Goal: Task Accomplishment & Management: Use online tool/utility

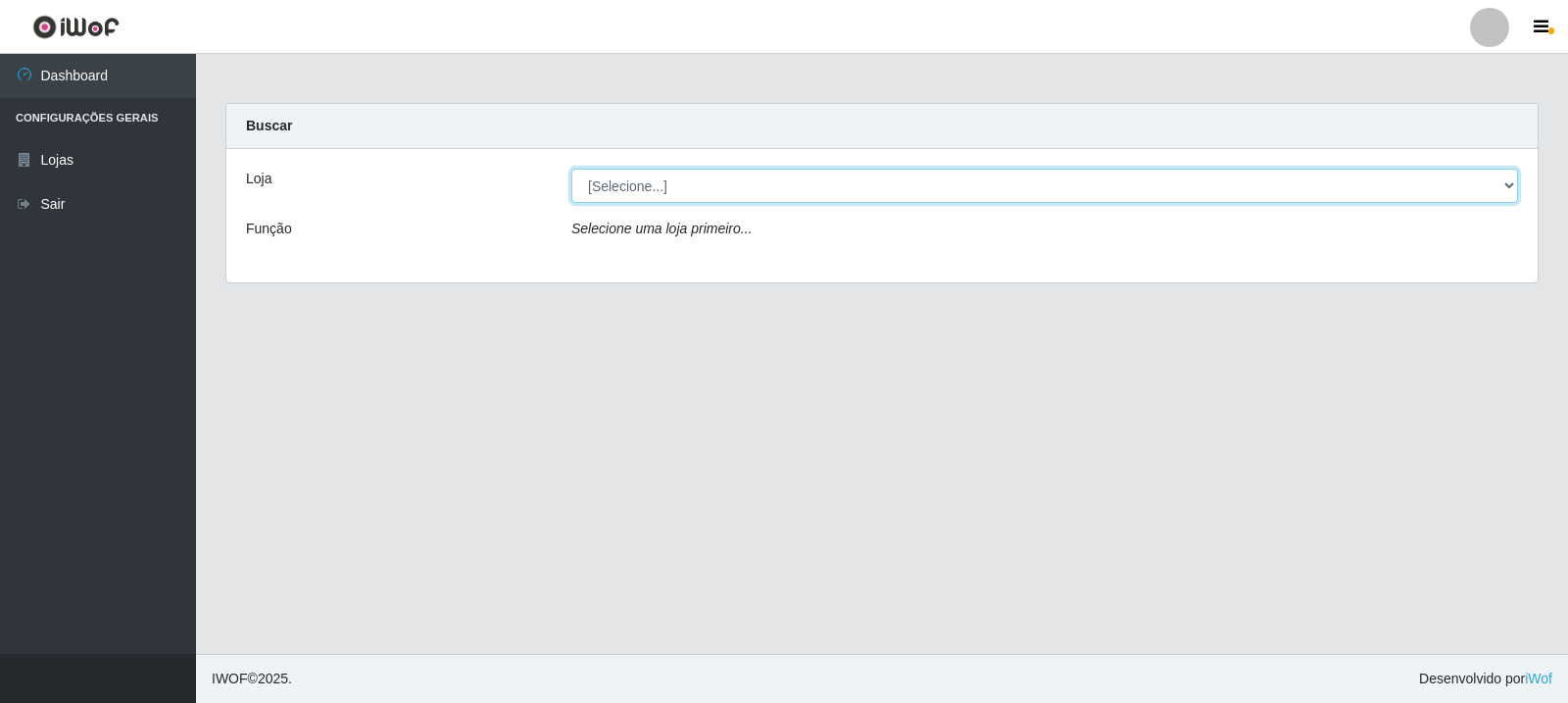
click at [1511, 186] on select "[Selecione...] Rede Compras Supermercados - LOJA 3" at bounding box center [1045, 186] width 946 height 34
select select "162"
click at [571, 169] on select "[Selecione...] Rede Compras Supermercados - LOJA 3" at bounding box center [1045, 186] width 946 height 34
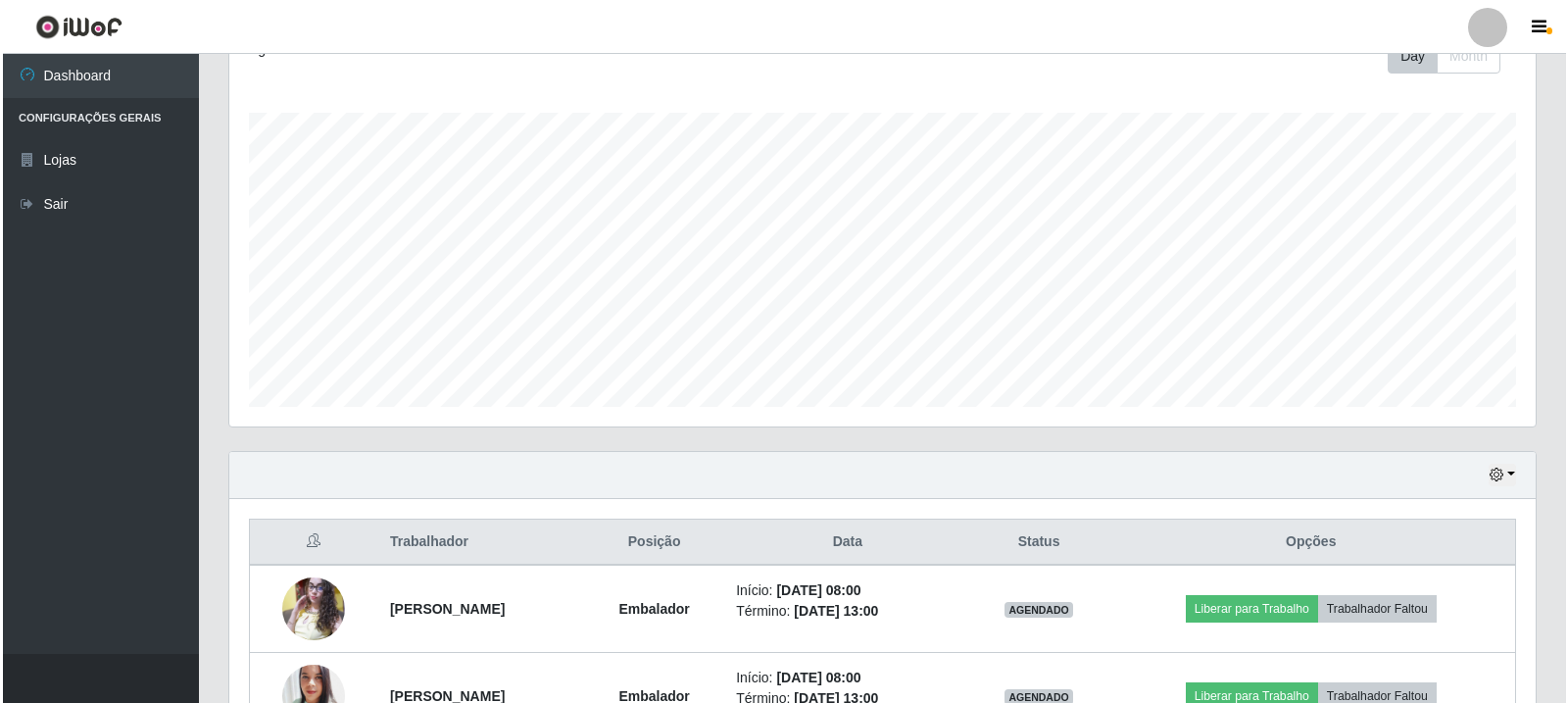
scroll to position [979853, 978950]
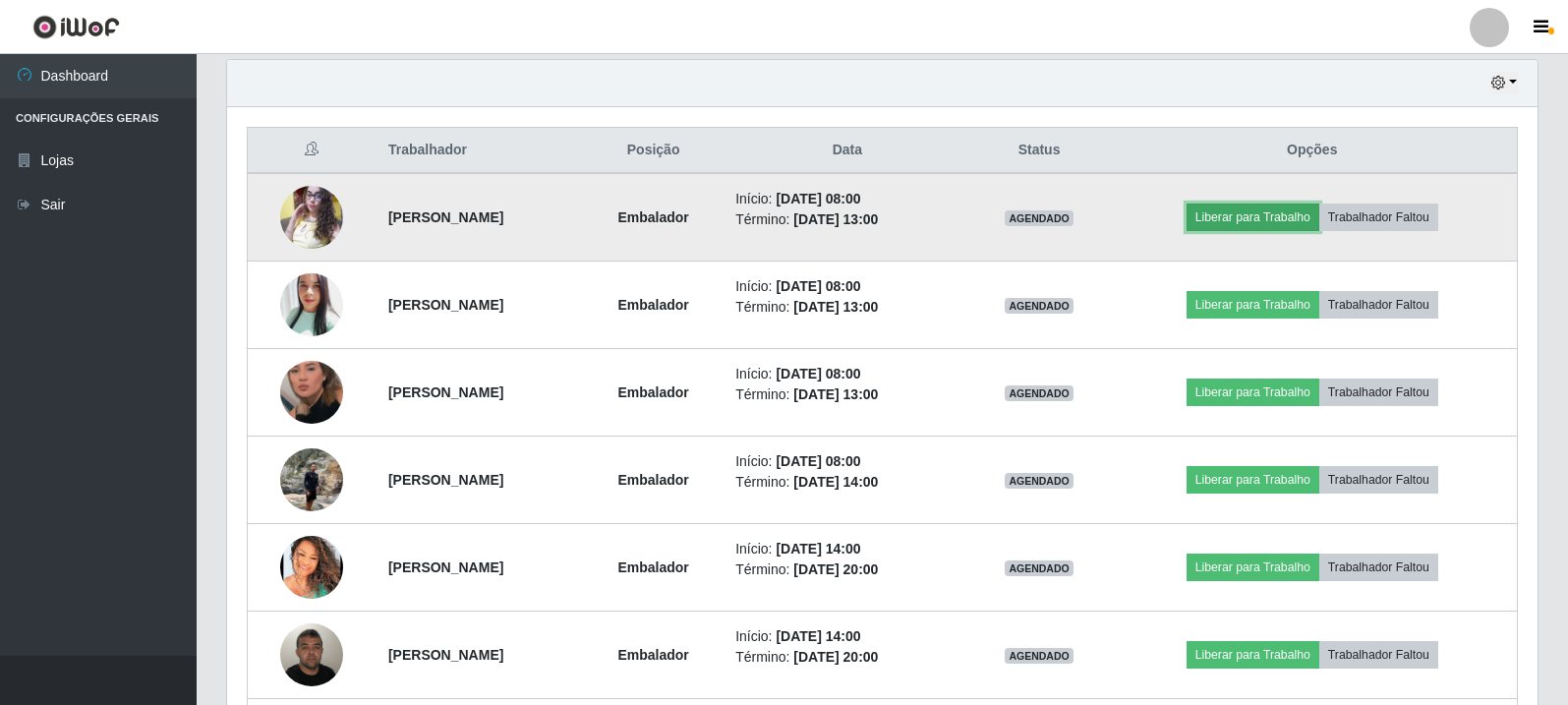
click at [1275, 217] on button "Liberar para Trabalho" at bounding box center [1253, 218] width 133 height 28
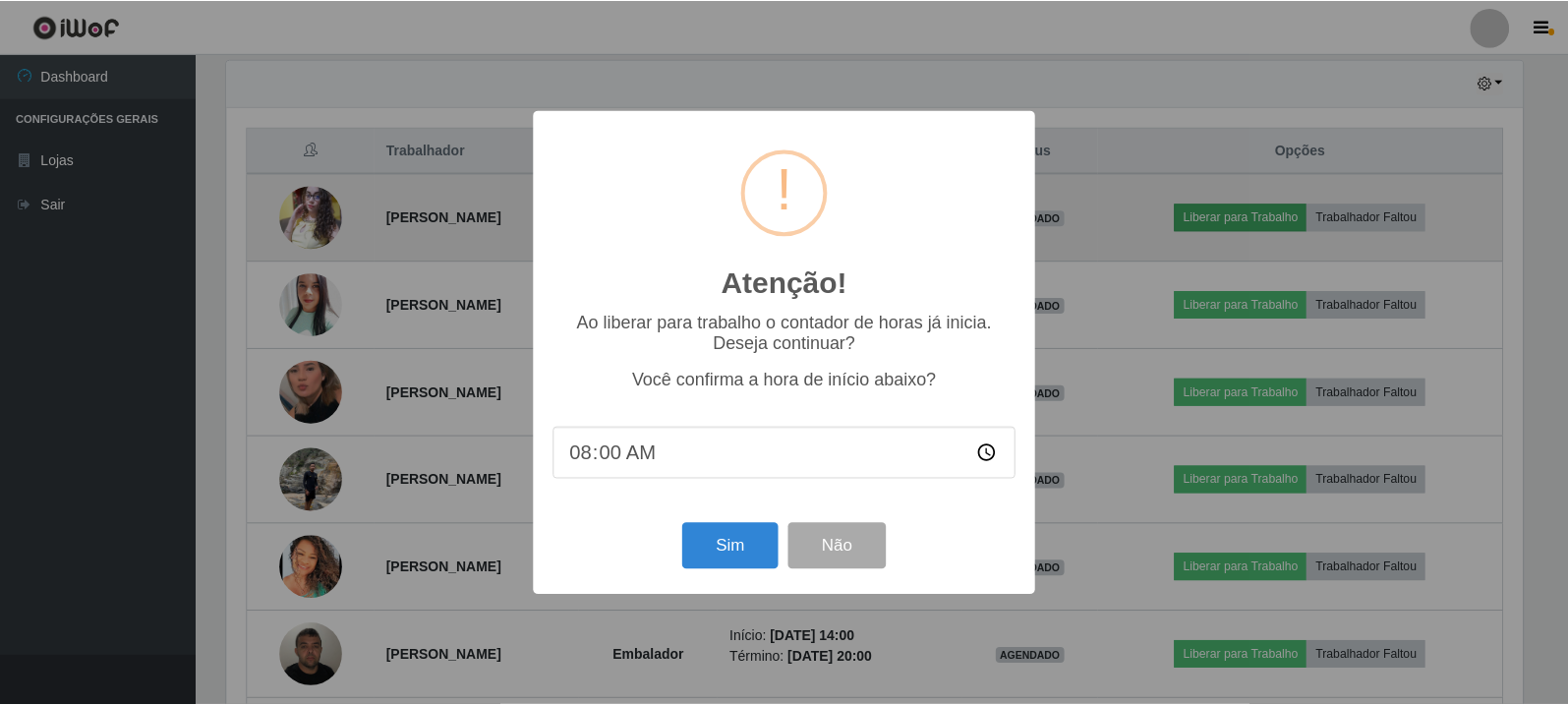
scroll to position [408, 1301]
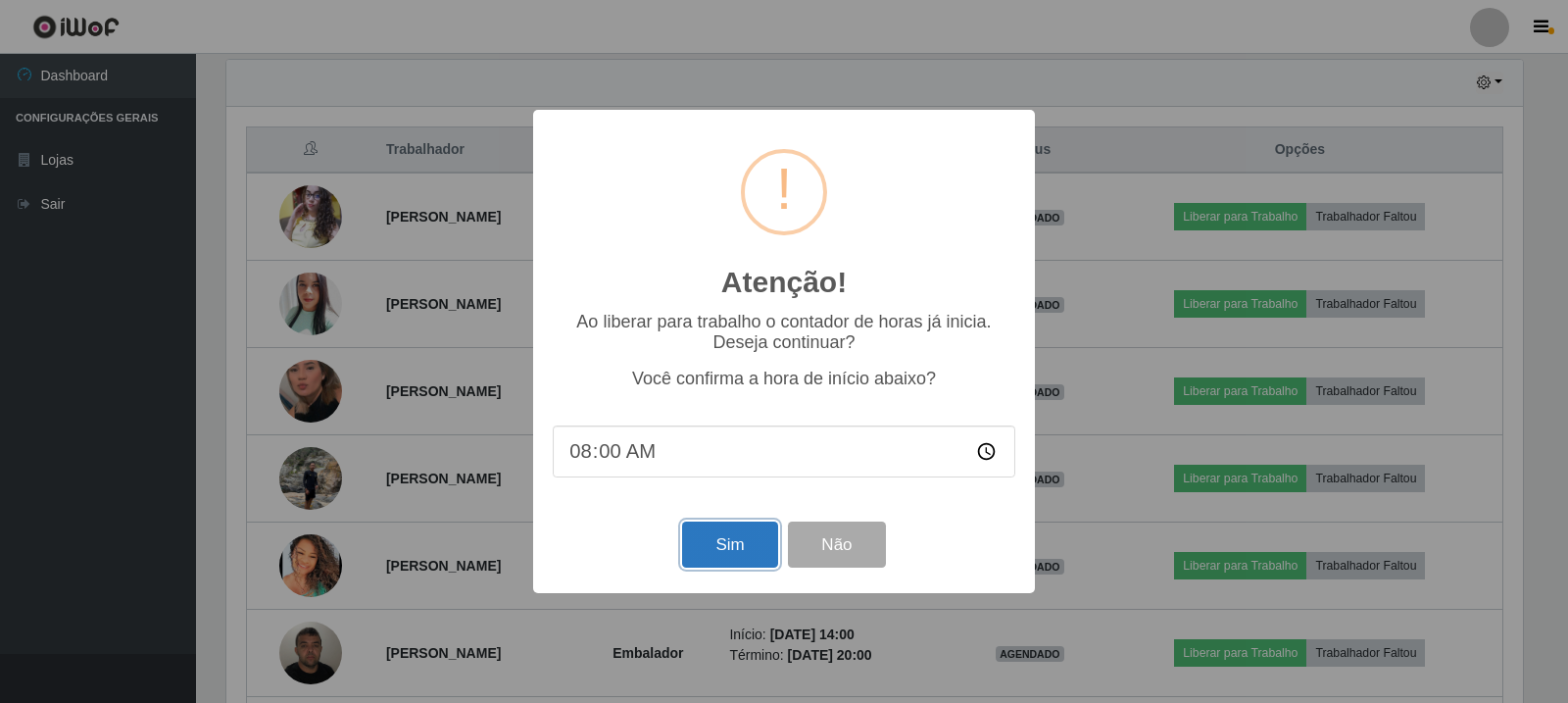
click at [725, 548] on button "Sim" at bounding box center [730, 544] width 95 height 46
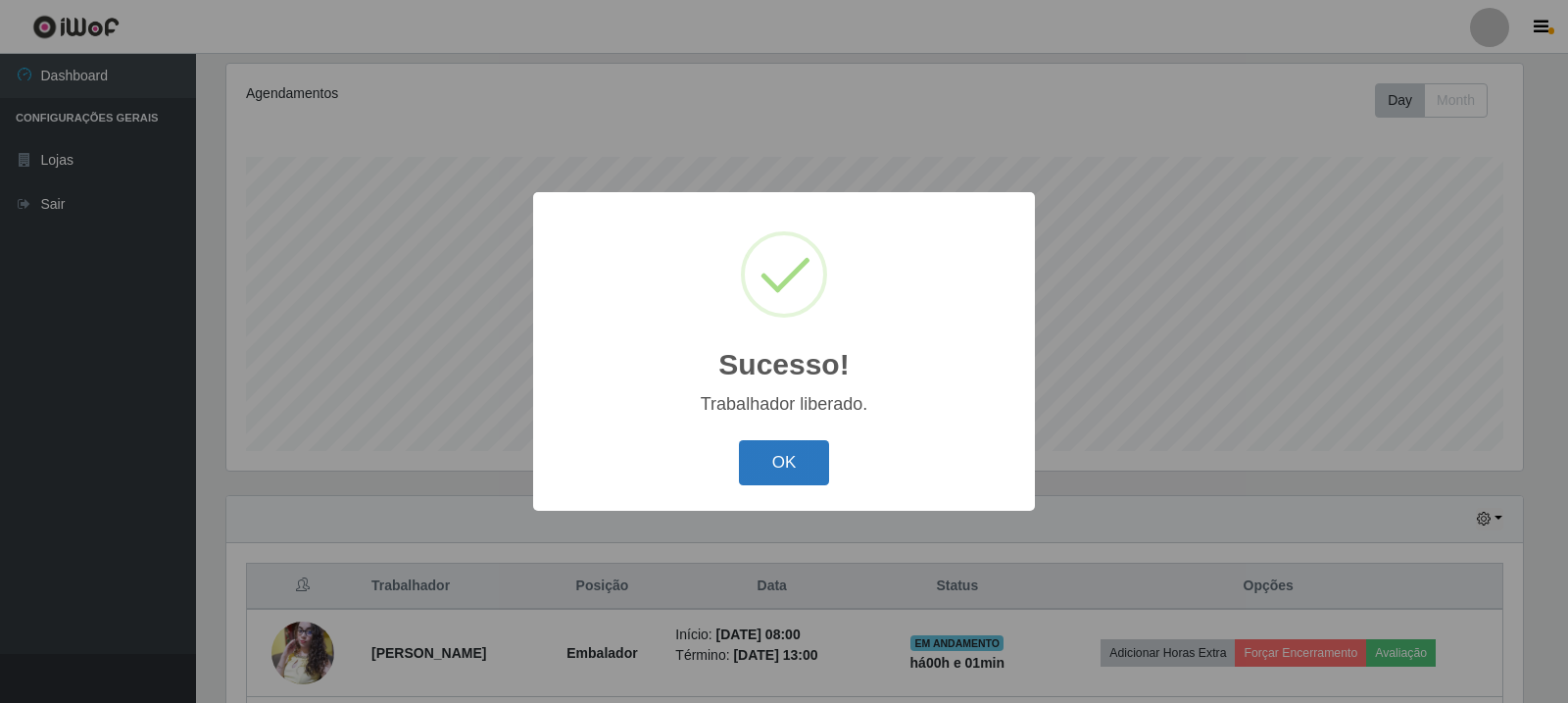
click at [777, 472] on button "OK" at bounding box center [784, 462] width 91 height 46
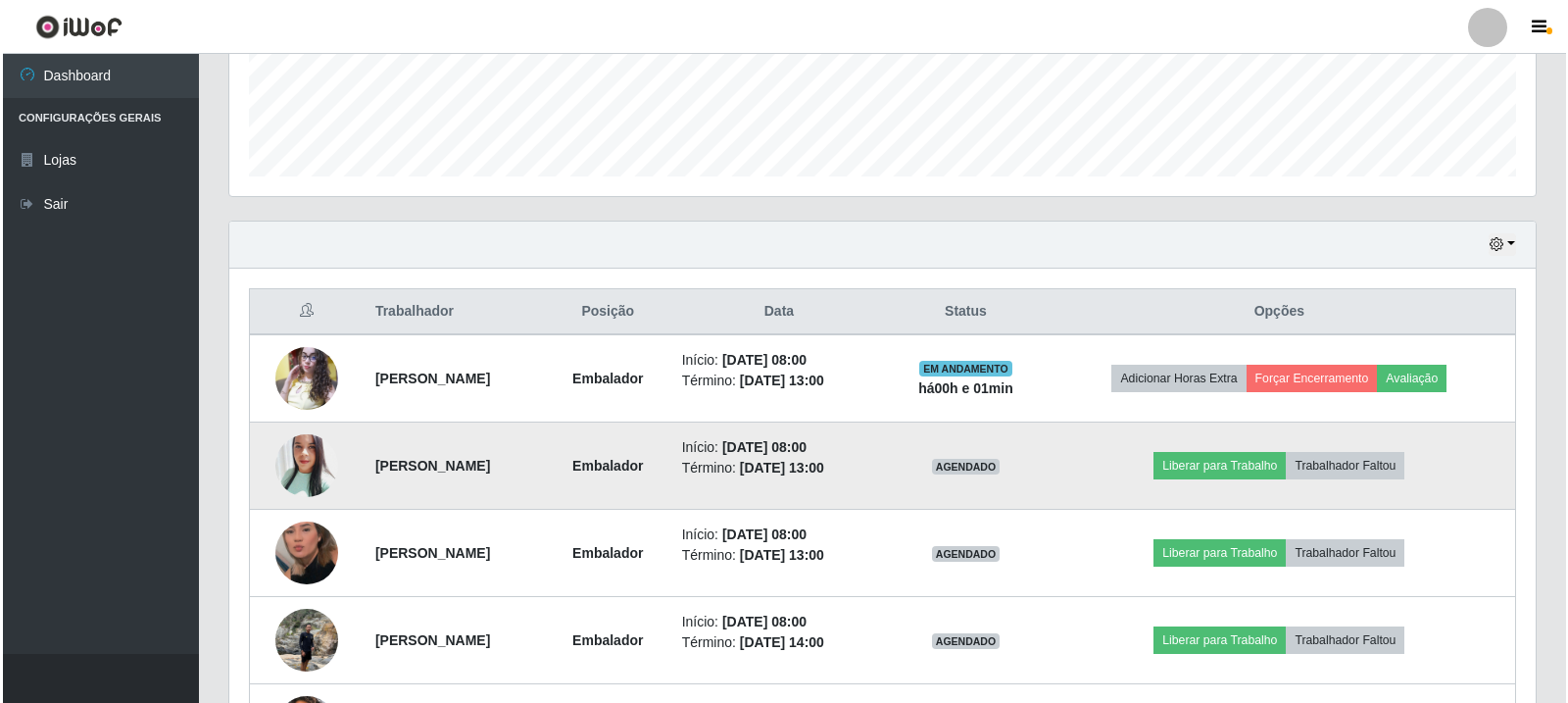
scroll to position [544, 0]
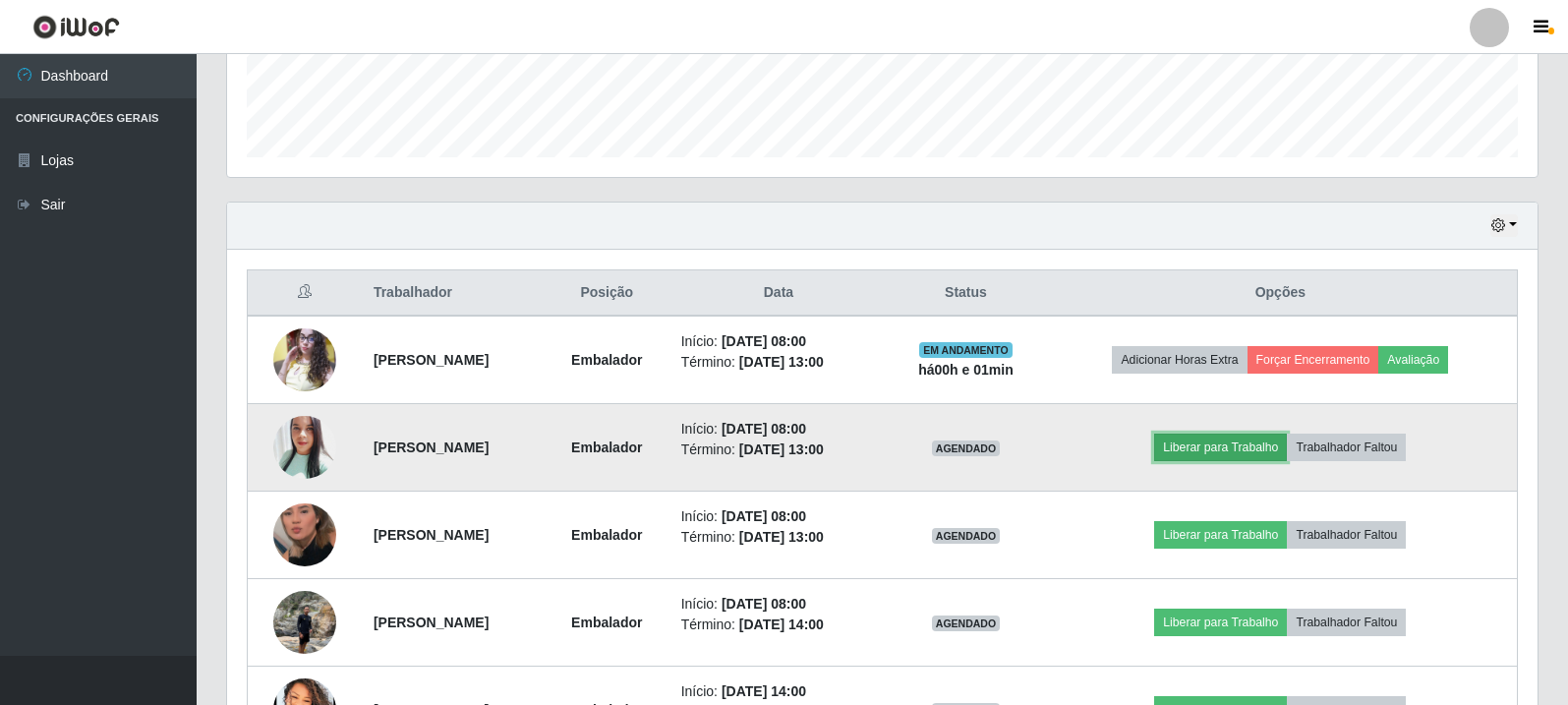
click at [1231, 444] on button "Liberar para Trabalho" at bounding box center [1220, 447] width 133 height 28
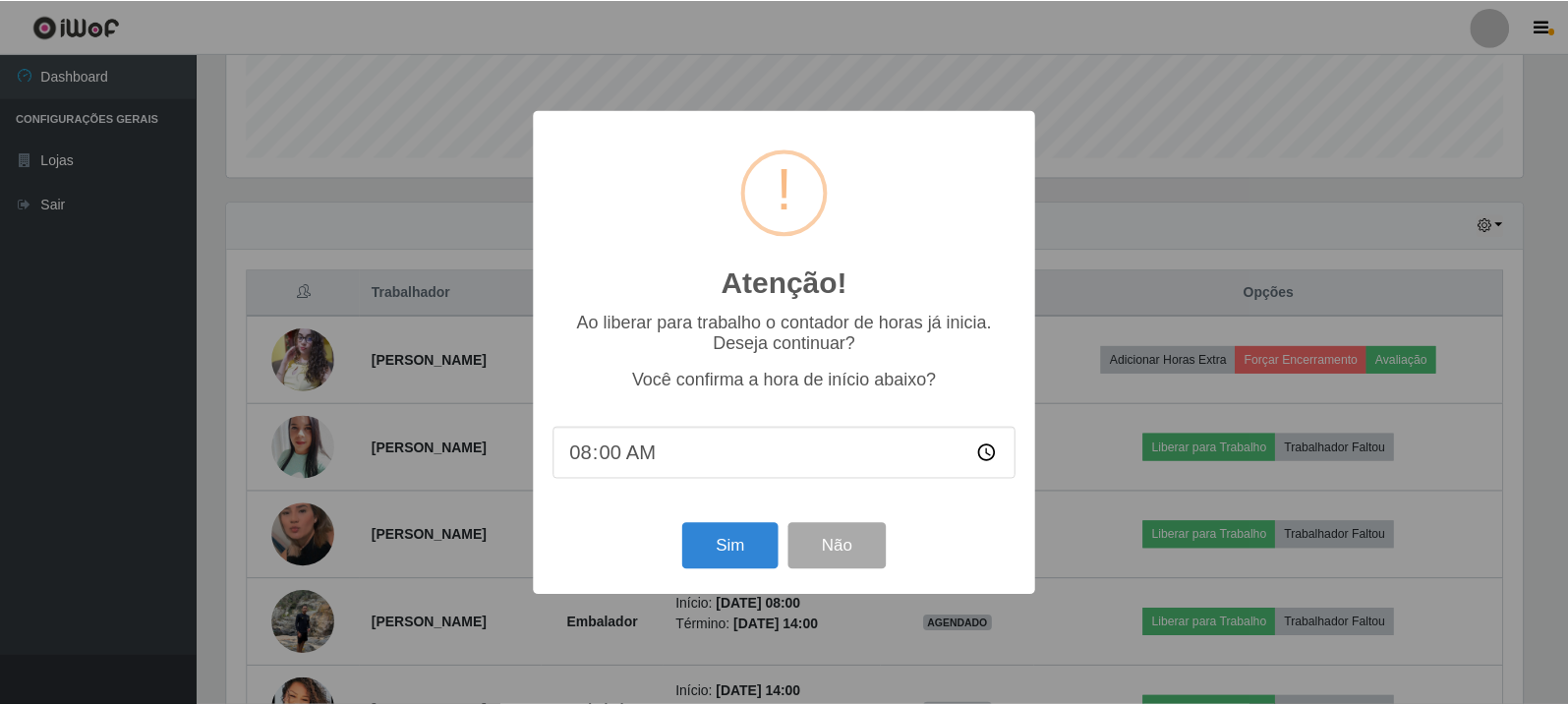
scroll to position [408, 1301]
click at [727, 549] on button "Sim" at bounding box center [732, 545] width 96 height 46
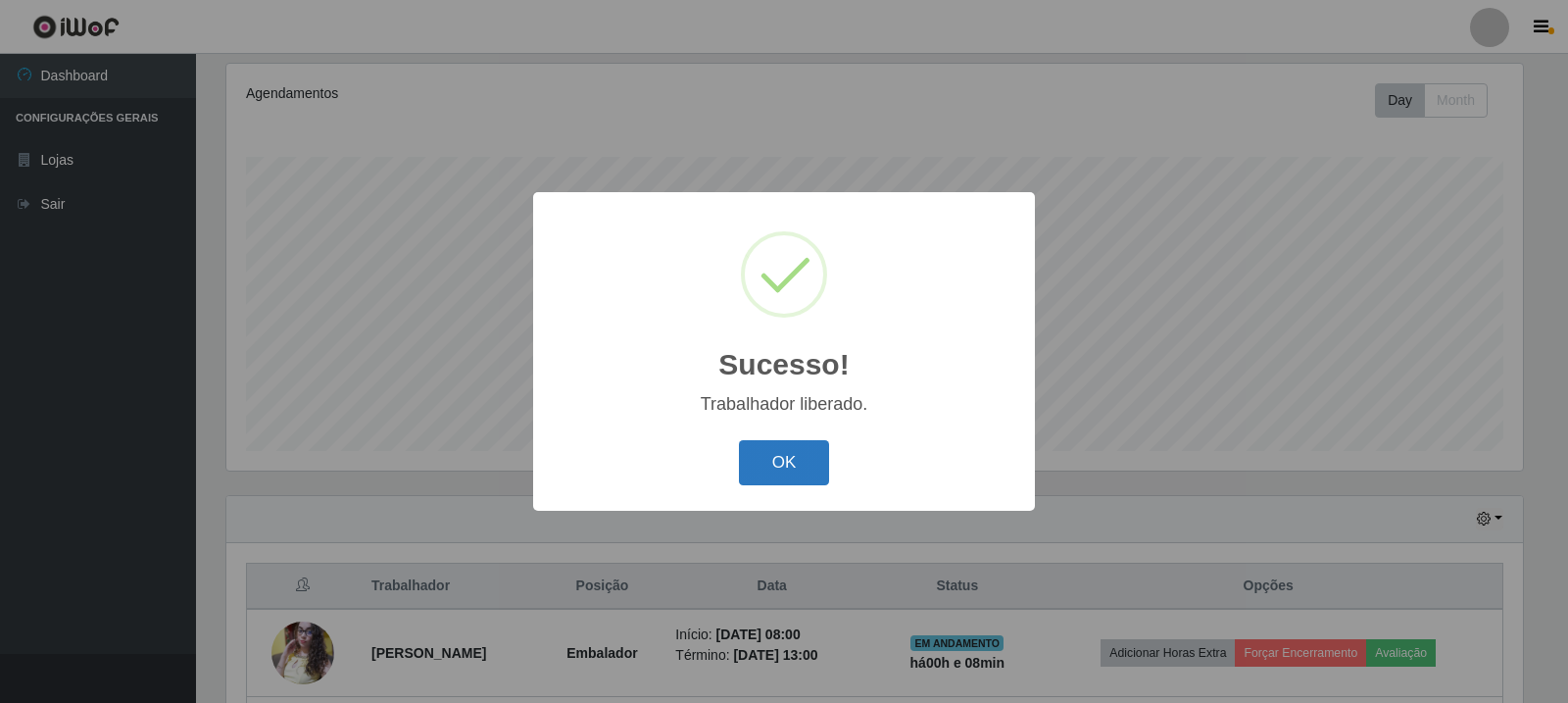
click at [766, 463] on button "OK" at bounding box center [784, 462] width 91 height 46
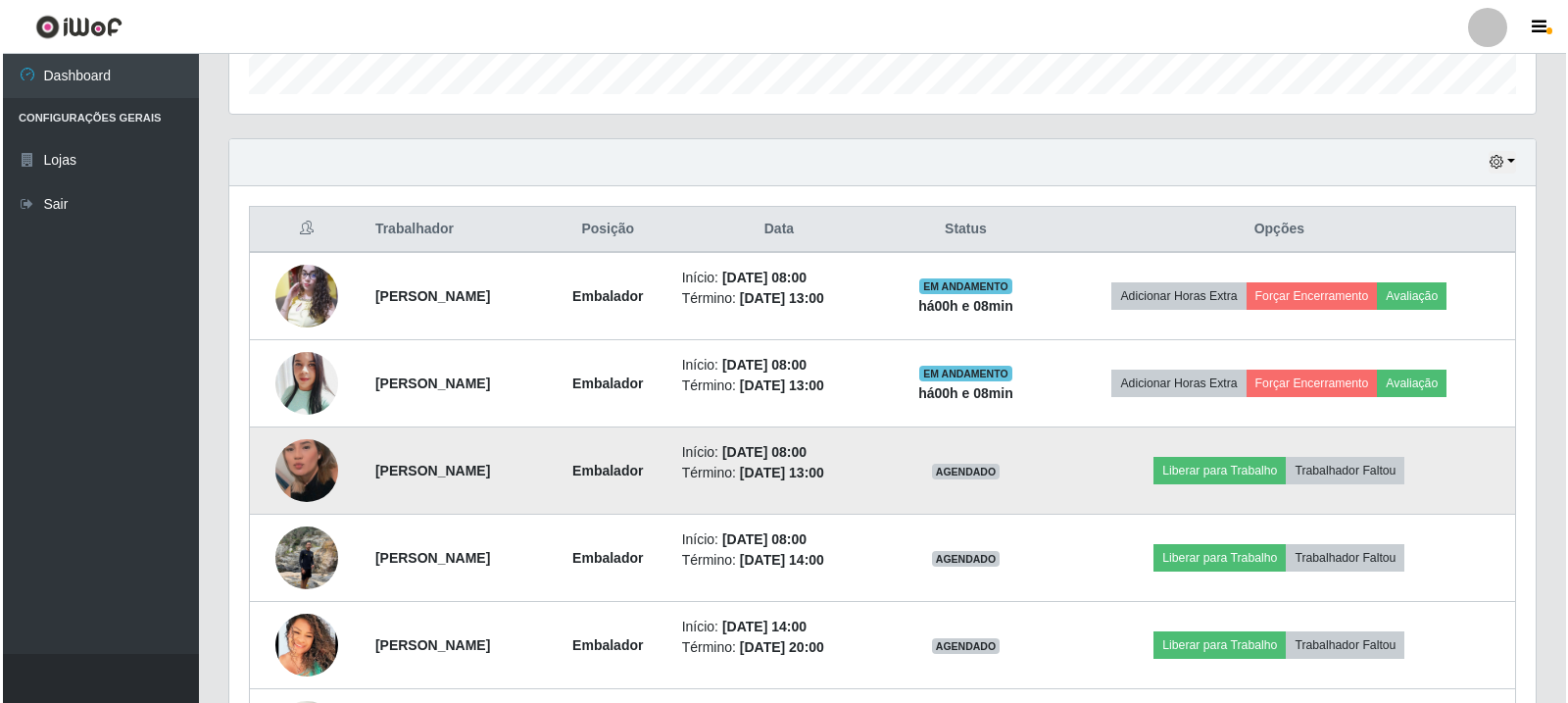
scroll to position [642, 0]
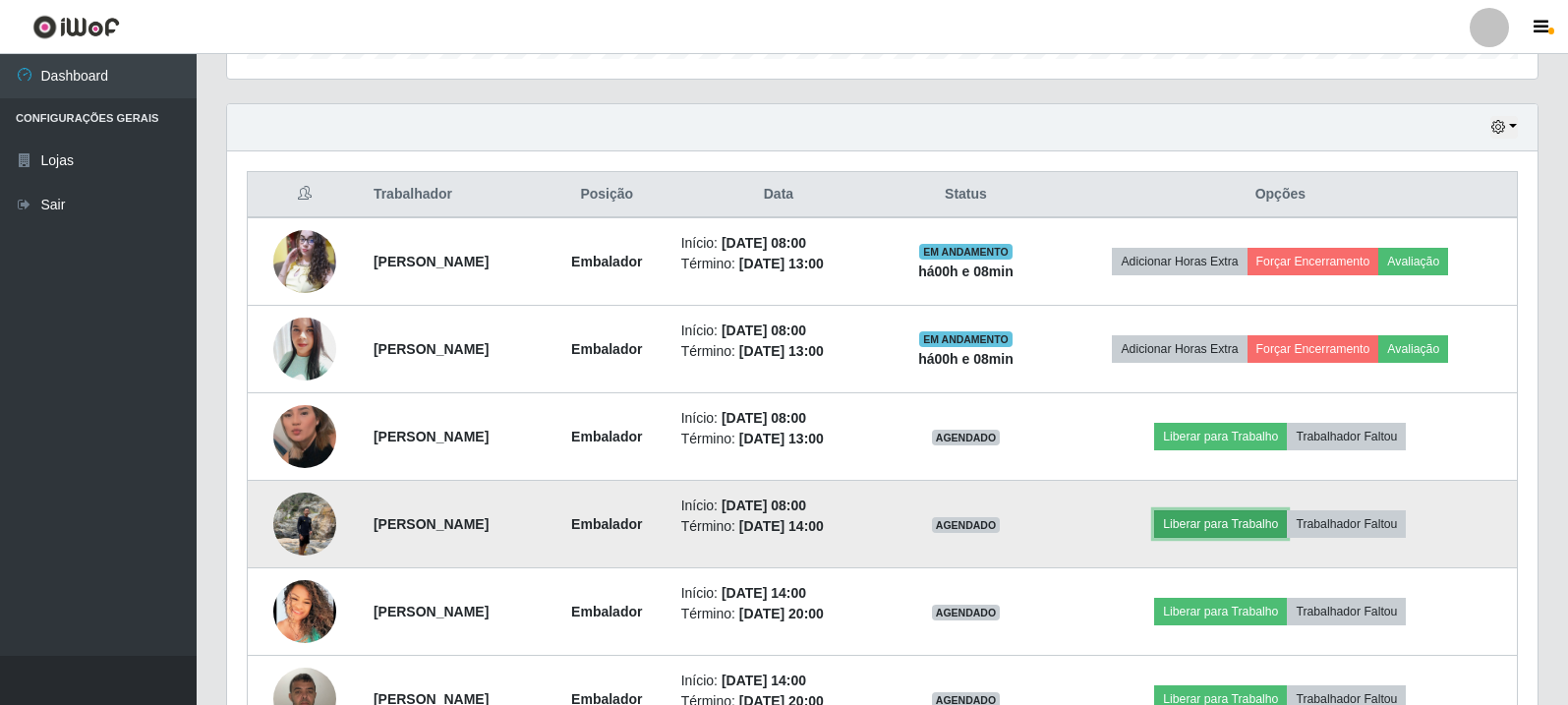
click at [1233, 529] on button "Liberar para Trabalho" at bounding box center [1220, 524] width 133 height 28
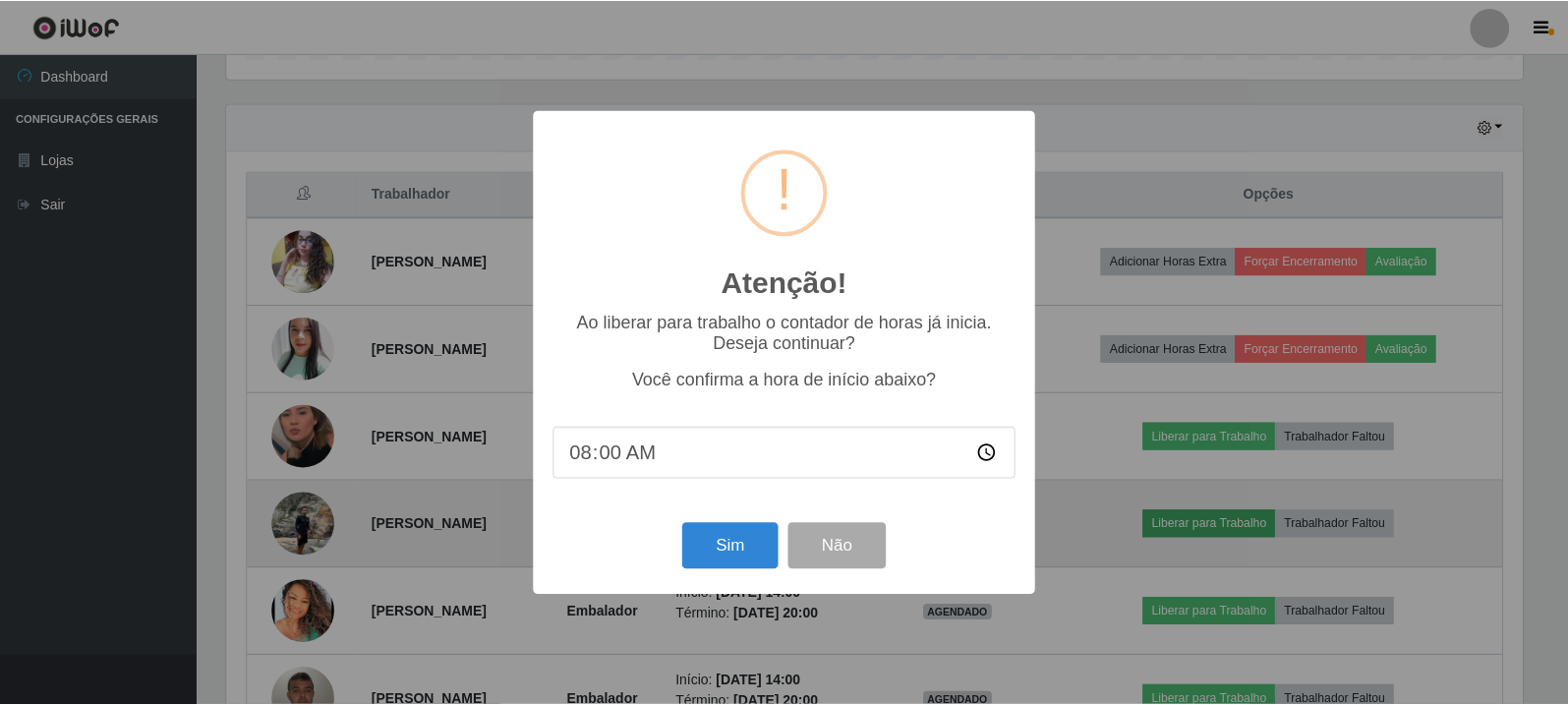
scroll to position [408, 1301]
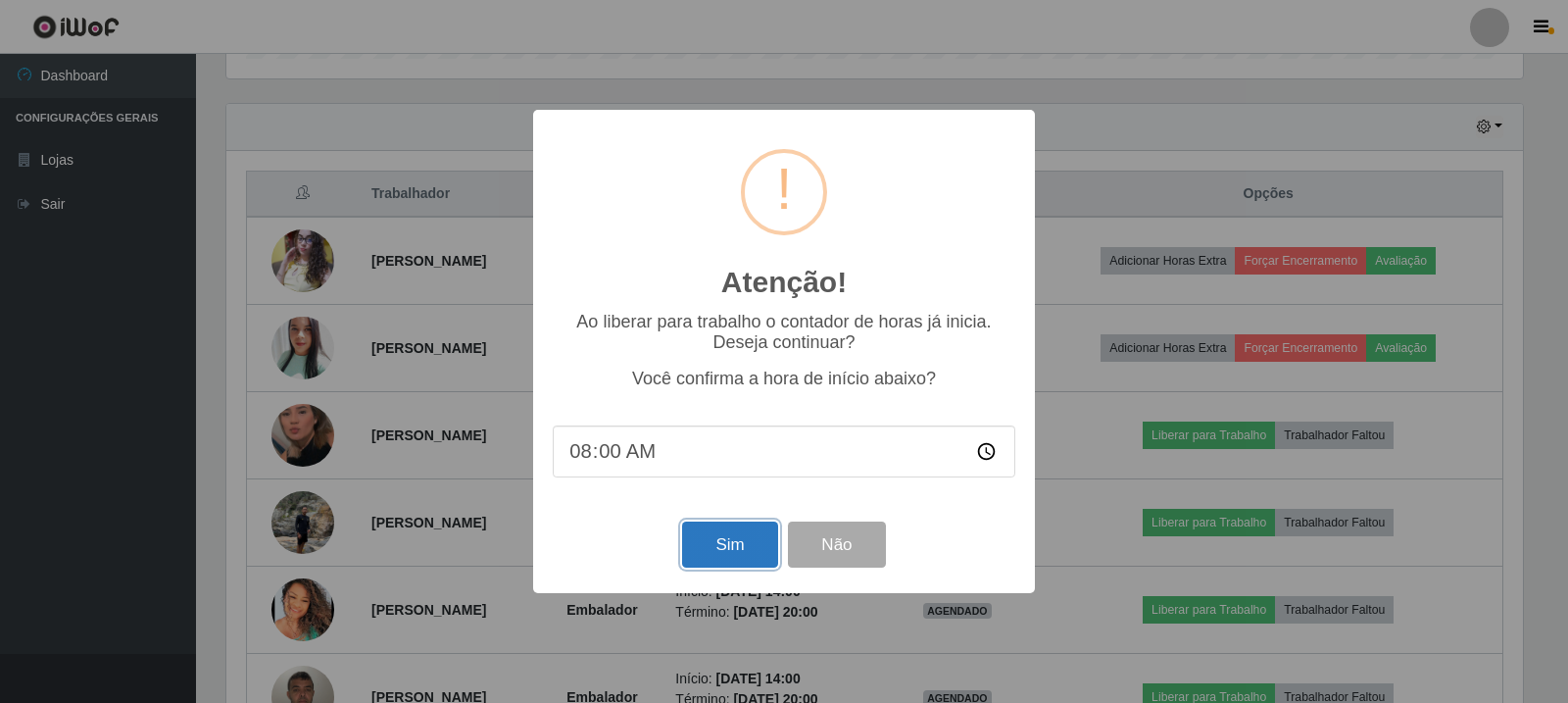
click at [725, 540] on button "Sim" at bounding box center [730, 544] width 95 height 46
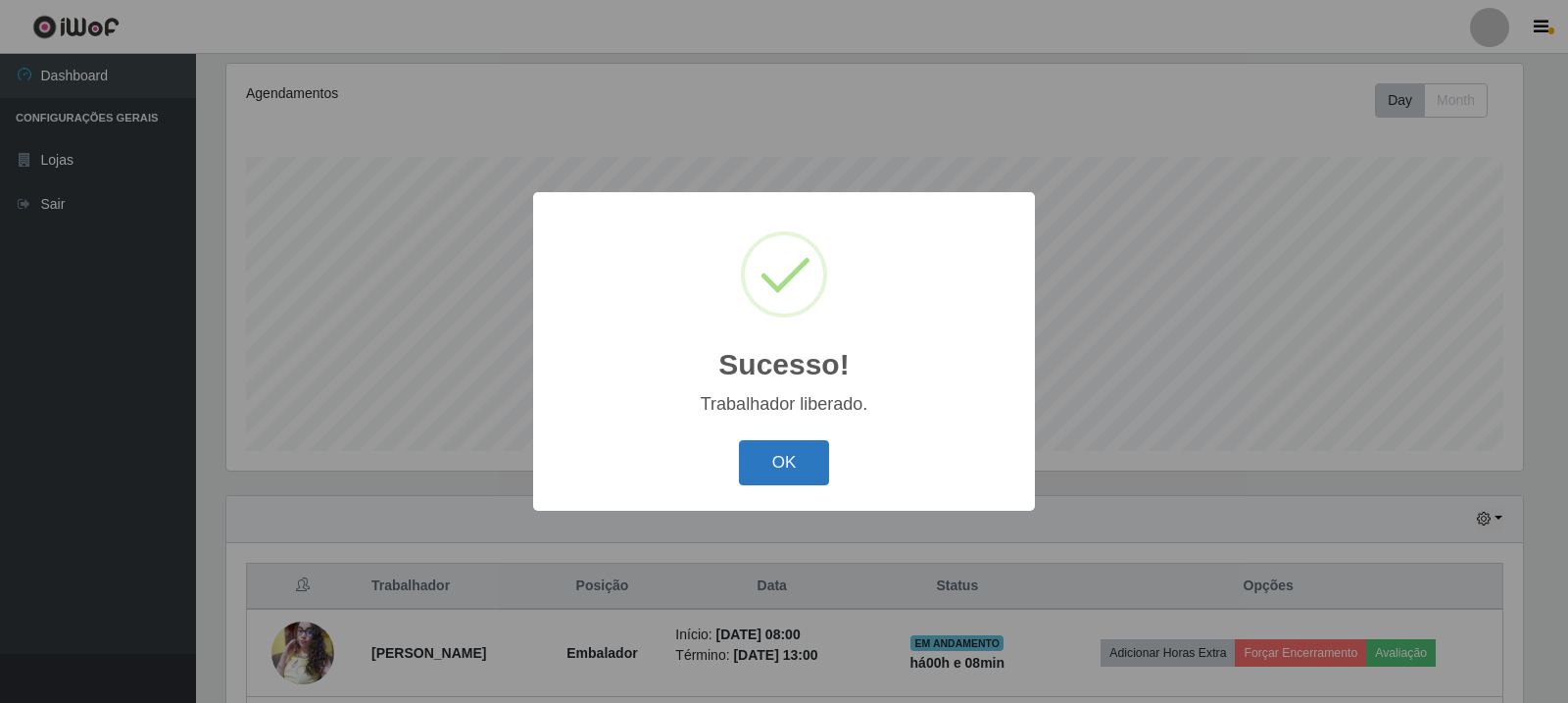
click at [784, 466] on button "OK" at bounding box center [784, 462] width 91 height 46
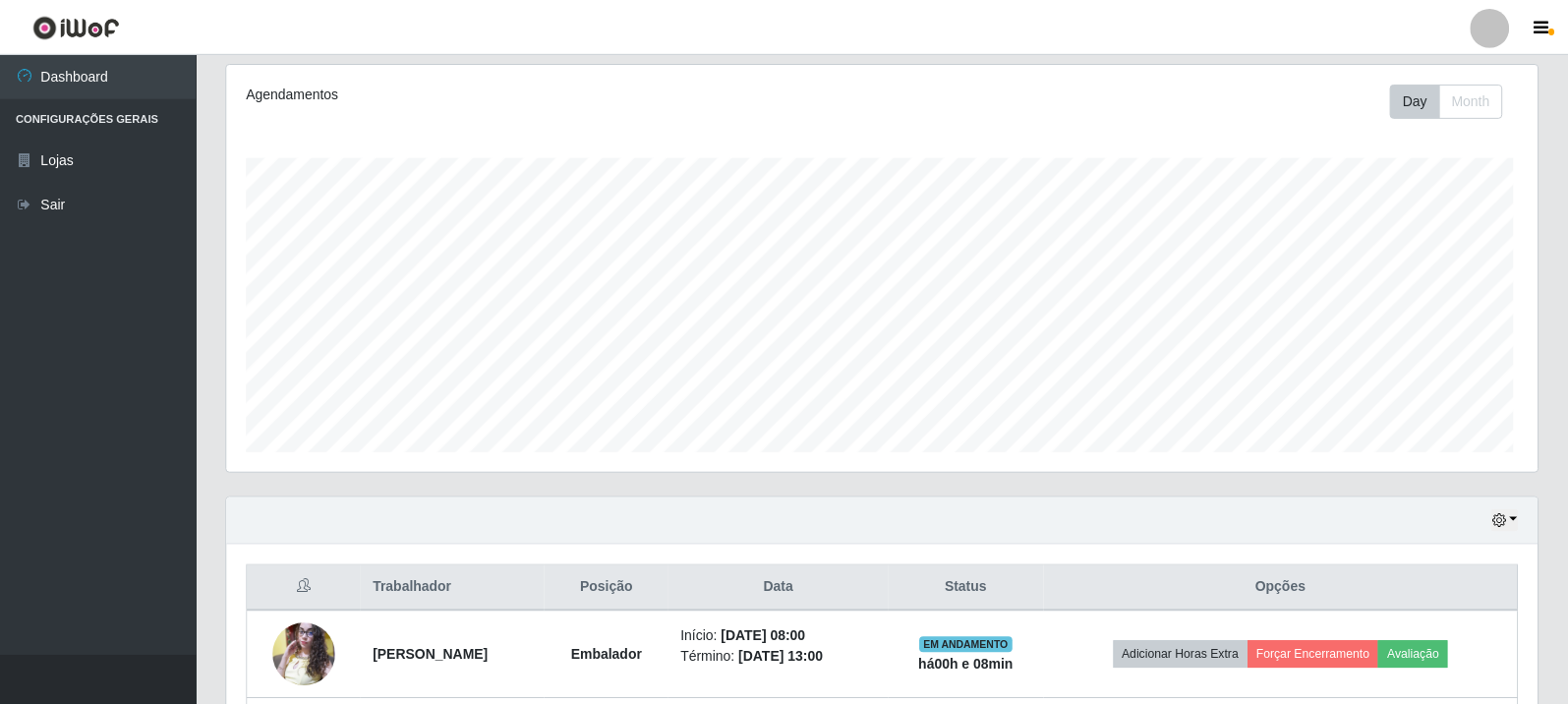
scroll to position [408, 1311]
